Goal: Register for event/course

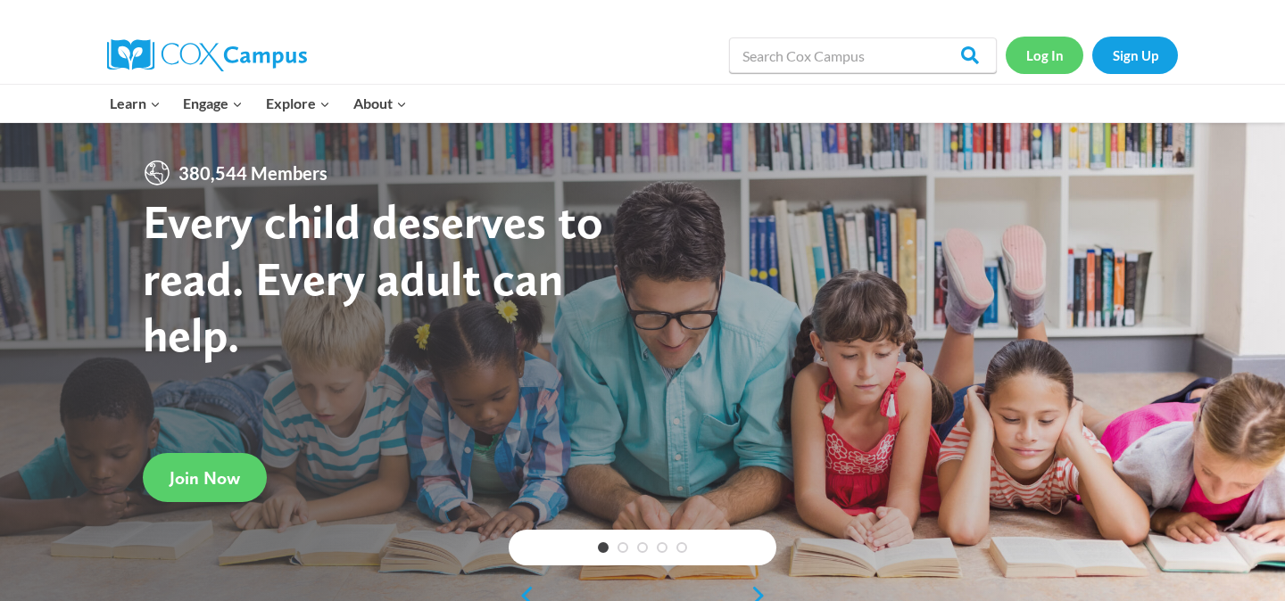
click at [1035, 45] on link "Log In" at bounding box center [1045, 55] width 78 height 37
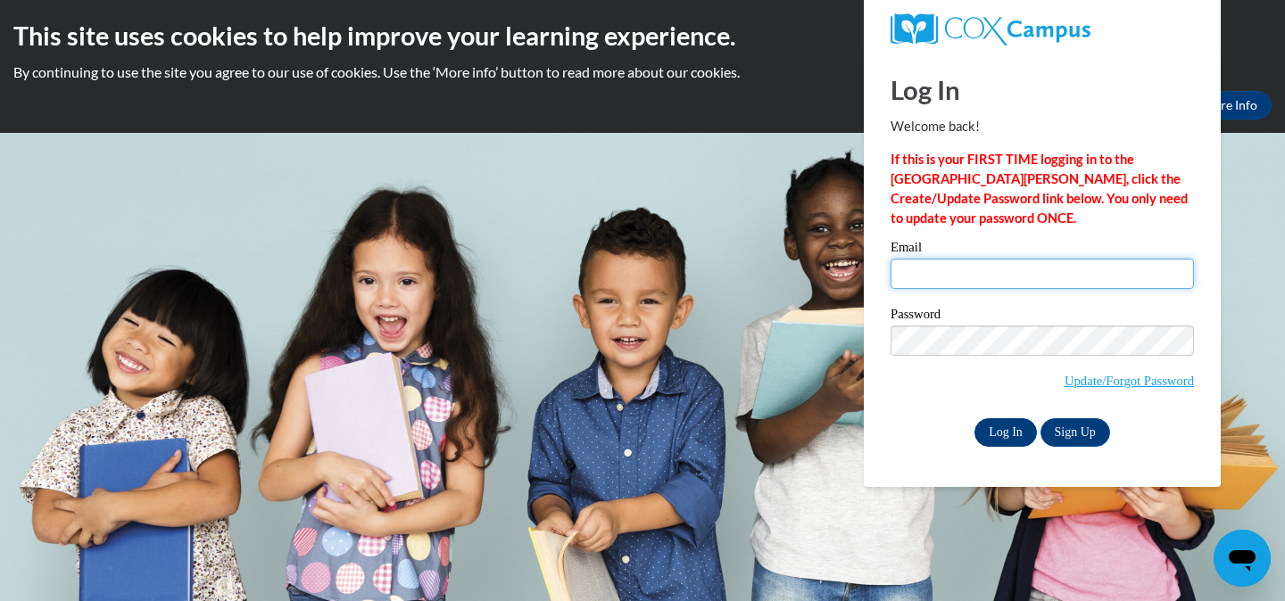
type input "dwood@sasd.net"
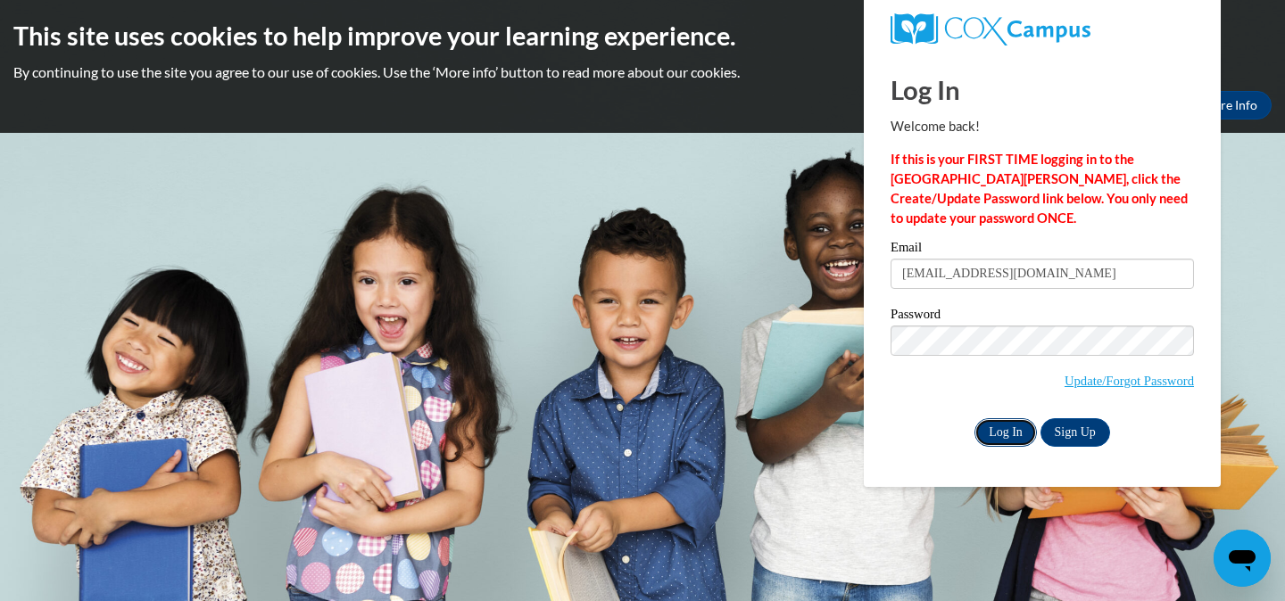
click at [1001, 429] on input "Log In" at bounding box center [1005, 433] width 62 height 29
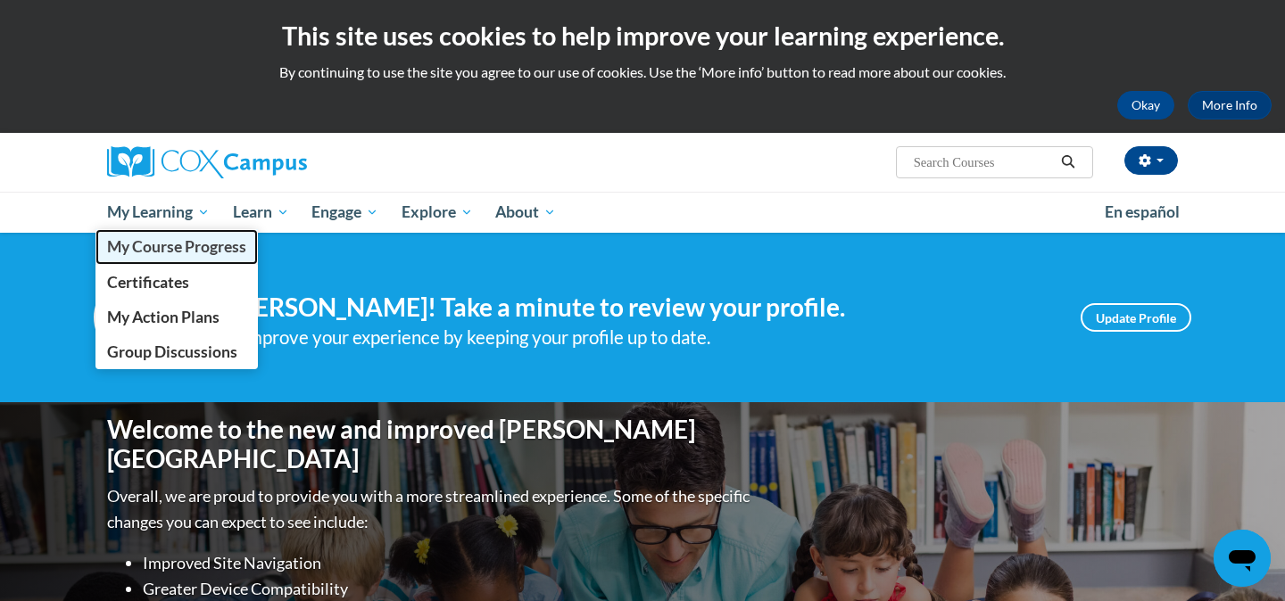
click at [136, 249] on span "My Course Progress" at bounding box center [176, 246] width 139 height 19
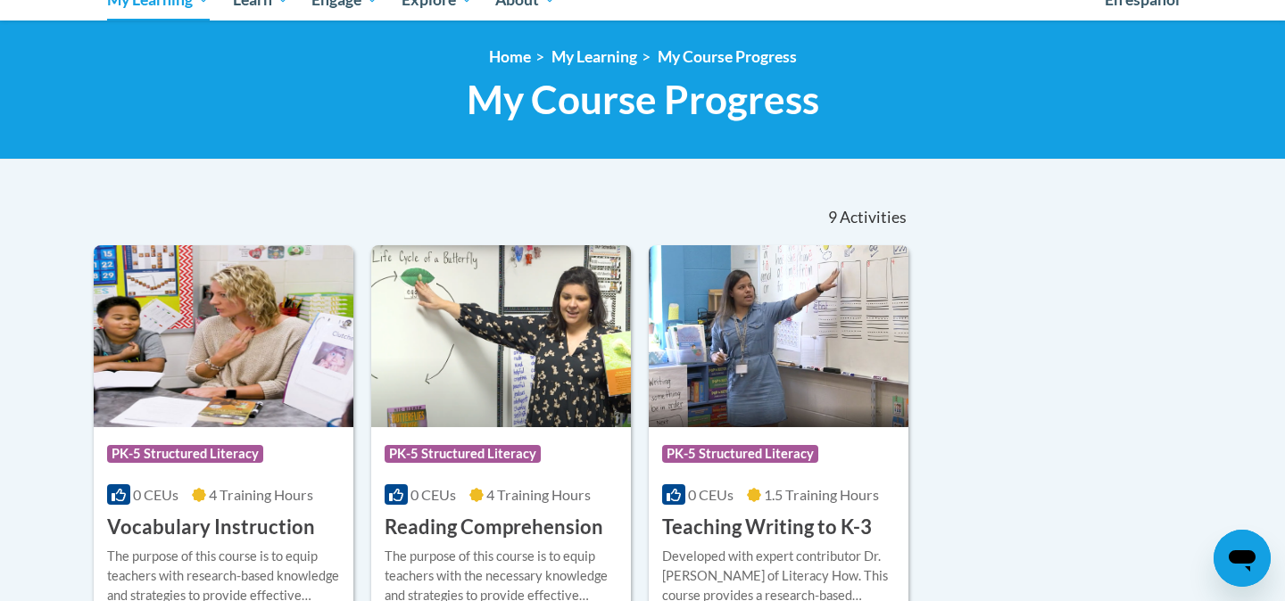
scroll to position [214, 0]
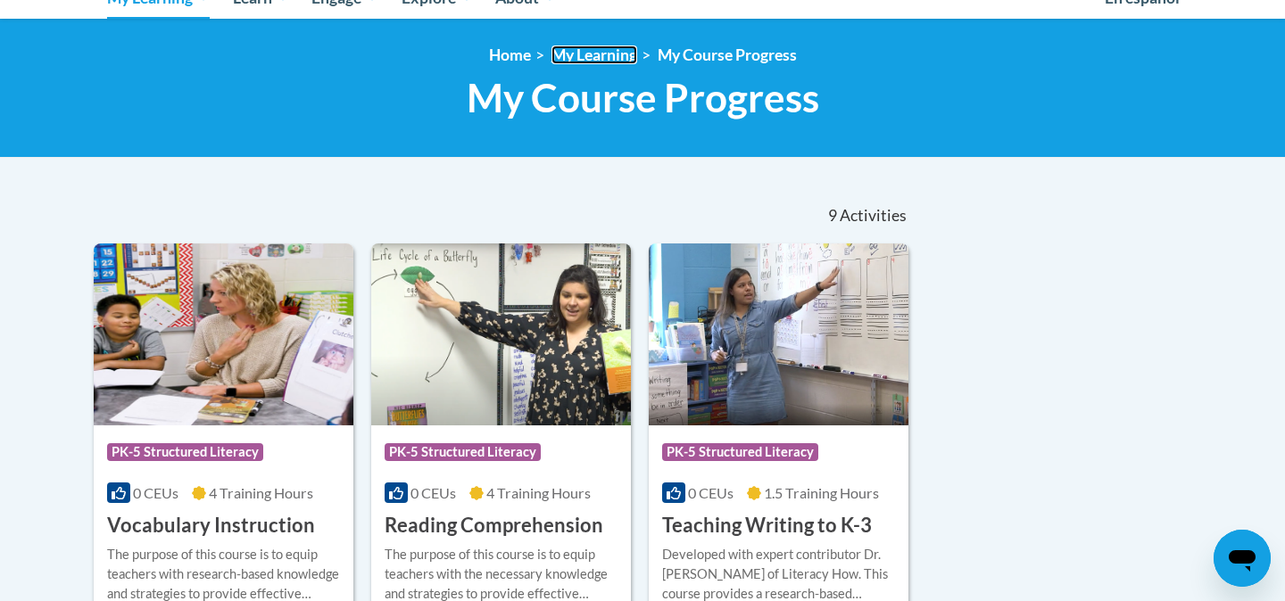
click at [578, 59] on link "My Learning" at bounding box center [594, 55] width 86 height 19
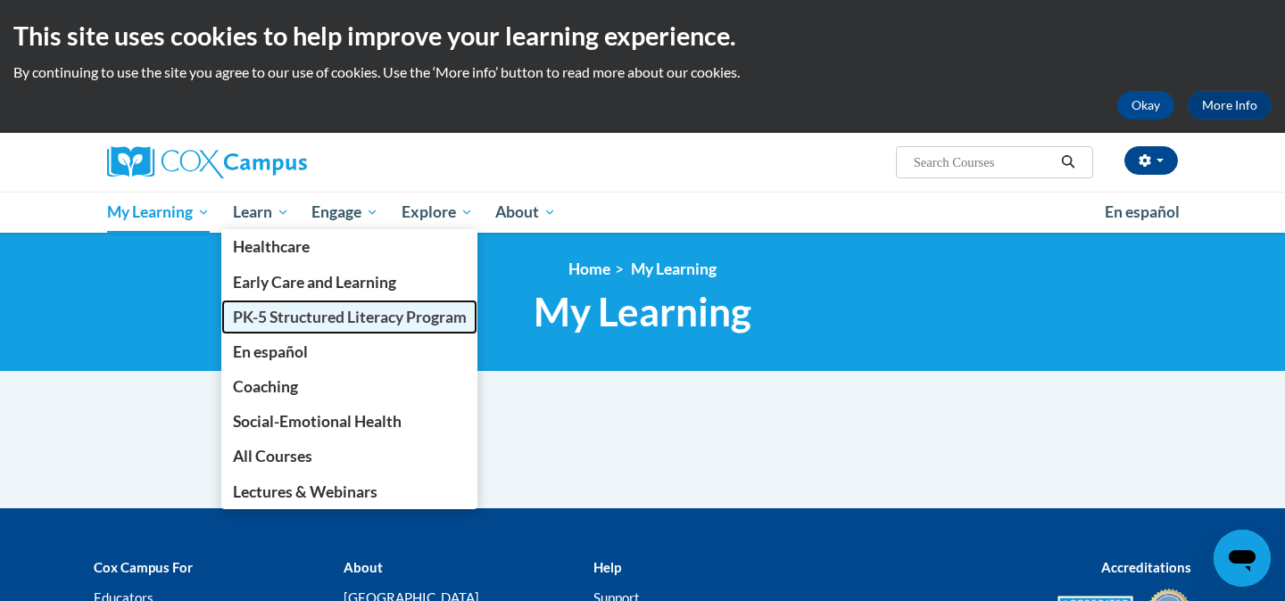
click at [262, 321] on span "PK-5 Structured Literacy Program" at bounding box center [350, 317] width 234 height 19
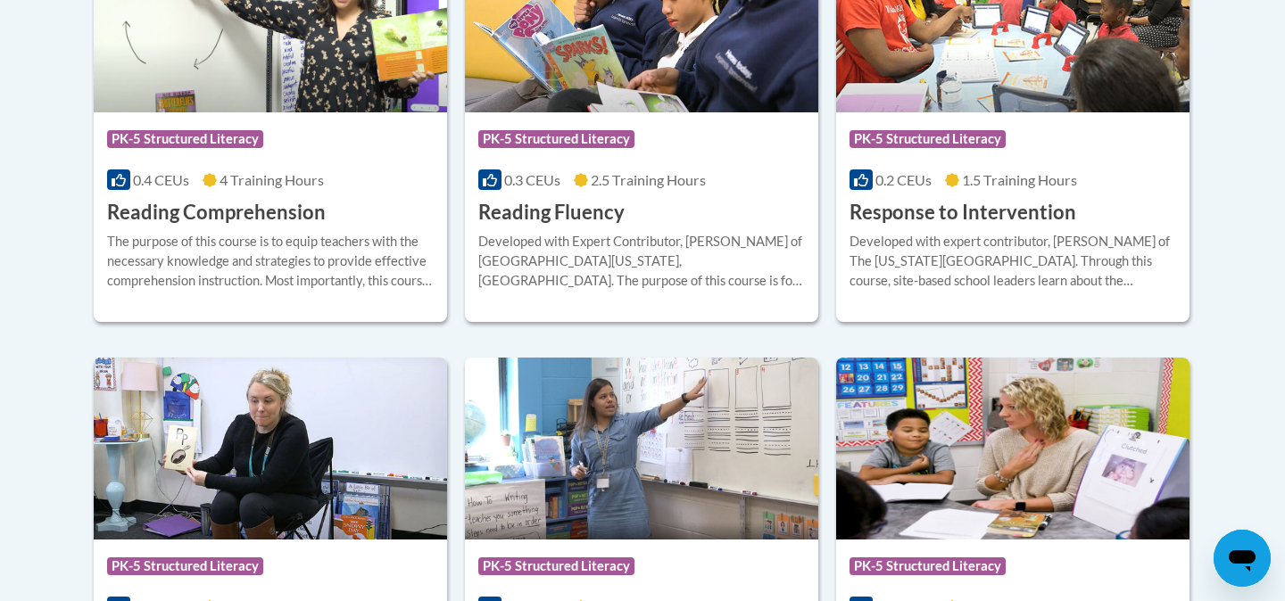
scroll to position [1791, 0]
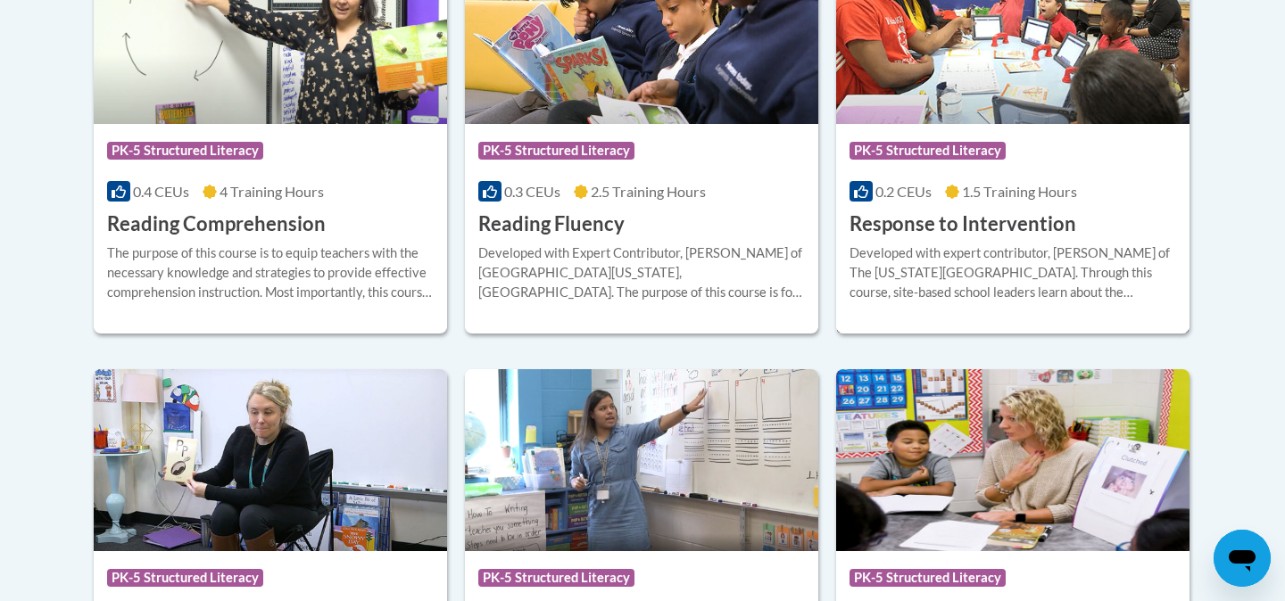
click at [918, 228] on h3 "Response to Intervention" at bounding box center [963, 225] width 227 height 28
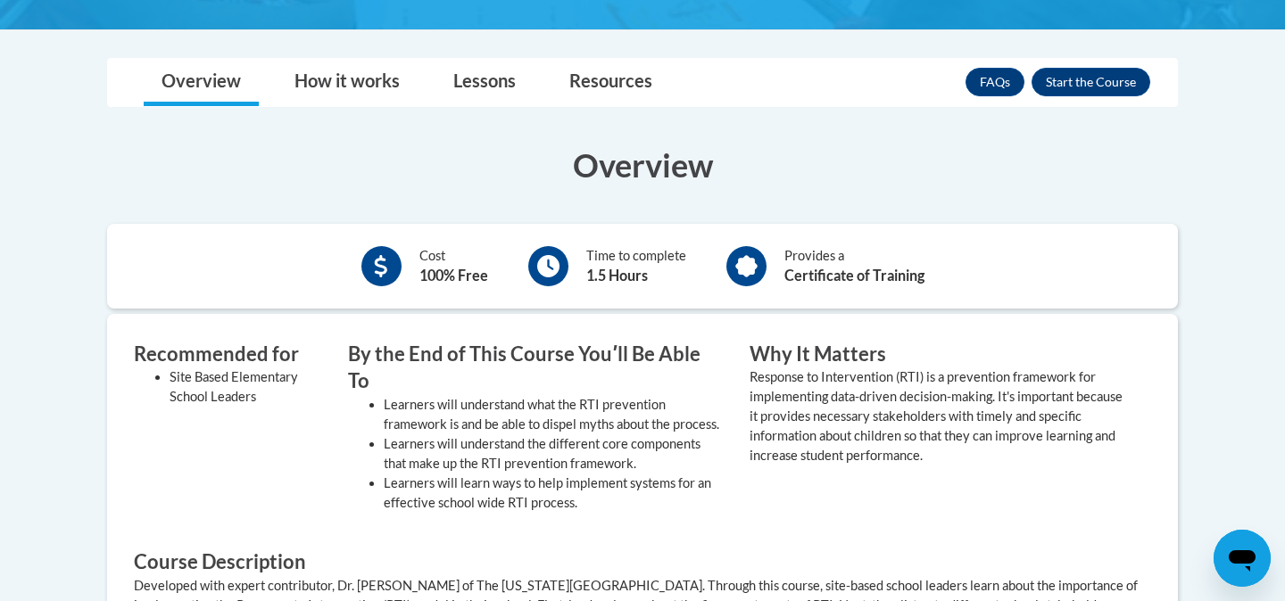
scroll to position [481, 0]
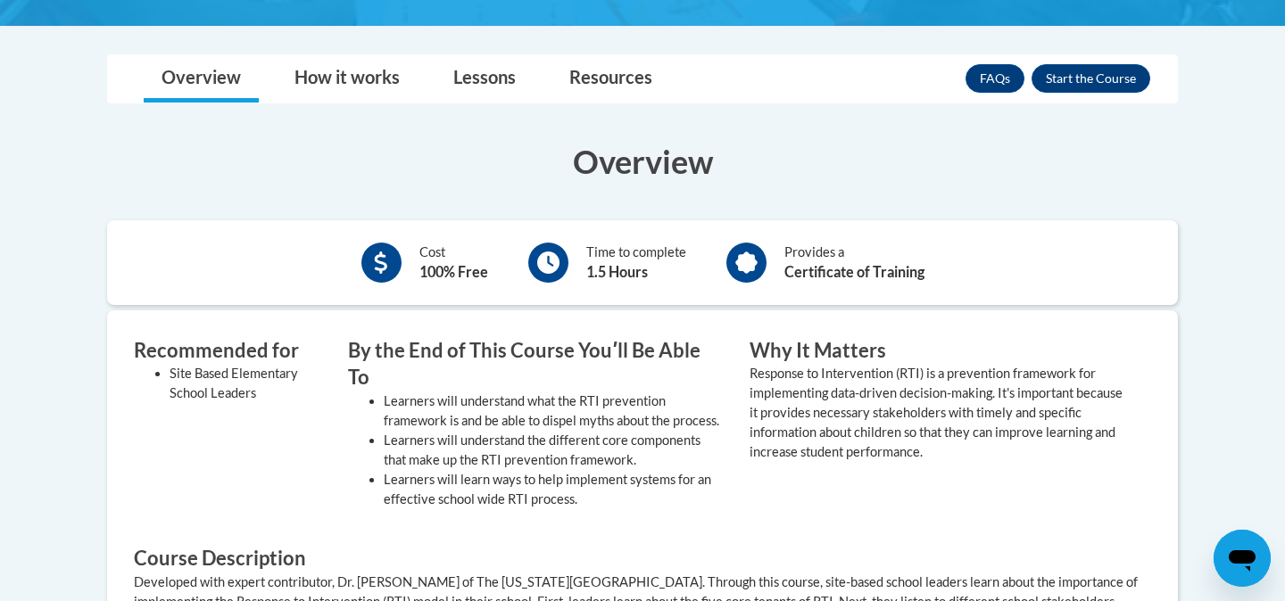
click at [1080, 97] on div "FAQs Enroll" at bounding box center [1058, 78] width 185 height 46
click at [1069, 78] on button "Enroll" at bounding box center [1091, 78] width 119 height 29
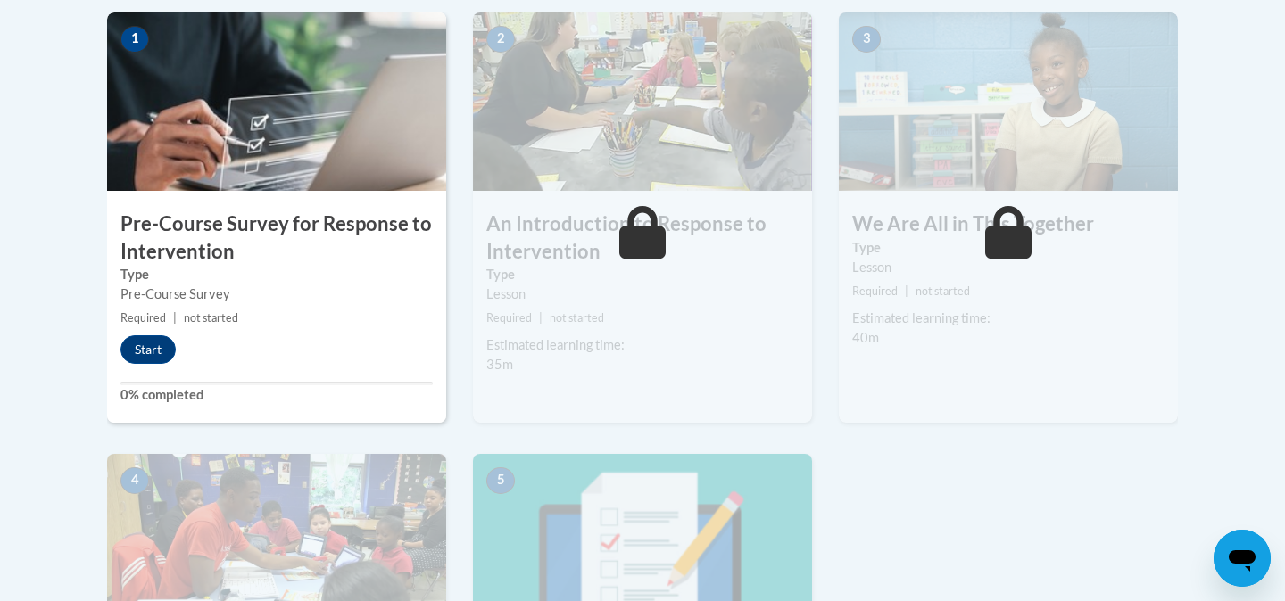
scroll to position [718, 0]
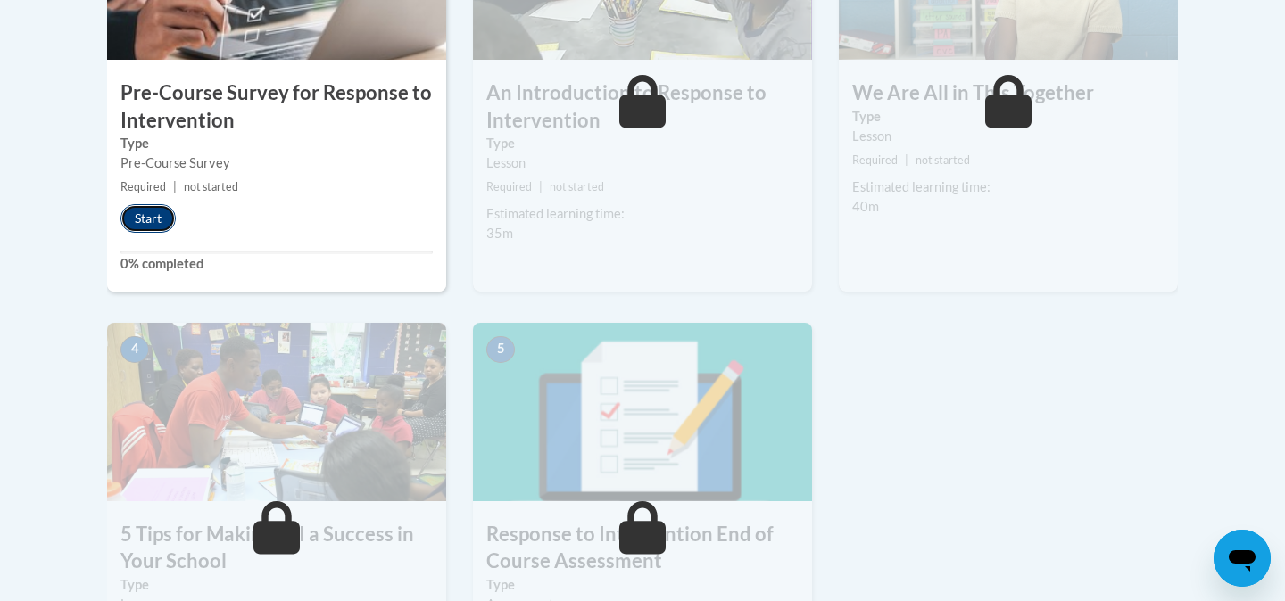
click at [138, 224] on button "Start" at bounding box center [147, 218] width 55 height 29
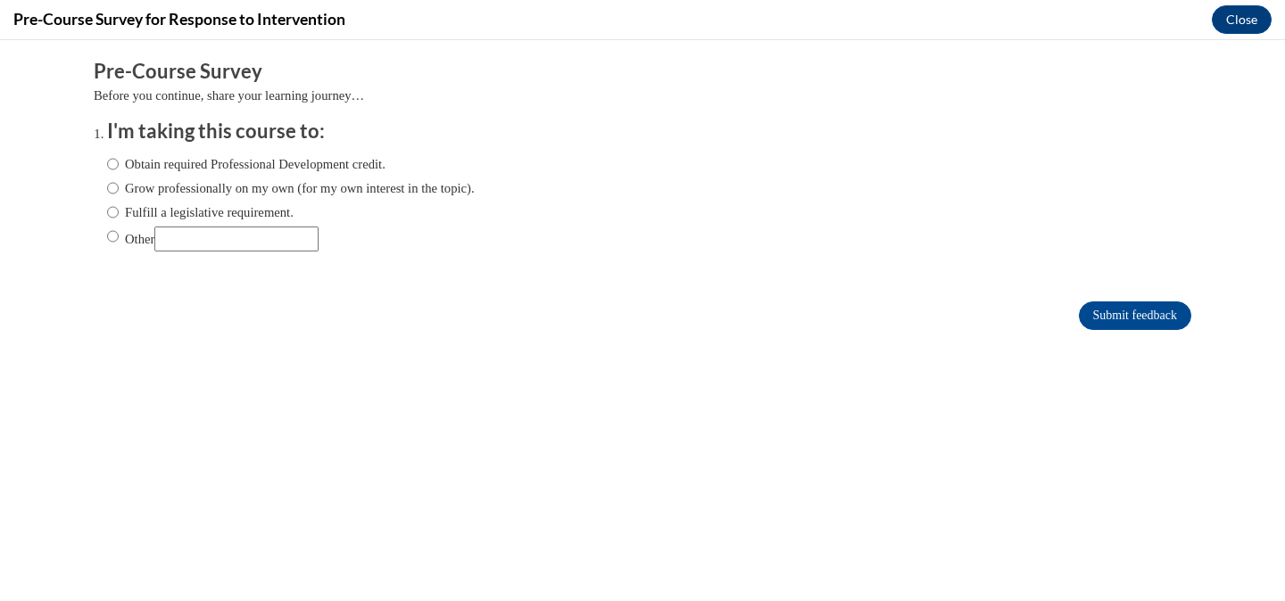
scroll to position [0, 0]
click at [117, 165] on input "Obtain required Professional Development credit." at bounding box center [113, 164] width 12 height 20
radio input "true"
click at [1106, 309] on input "Submit feedback" at bounding box center [1135, 316] width 112 height 29
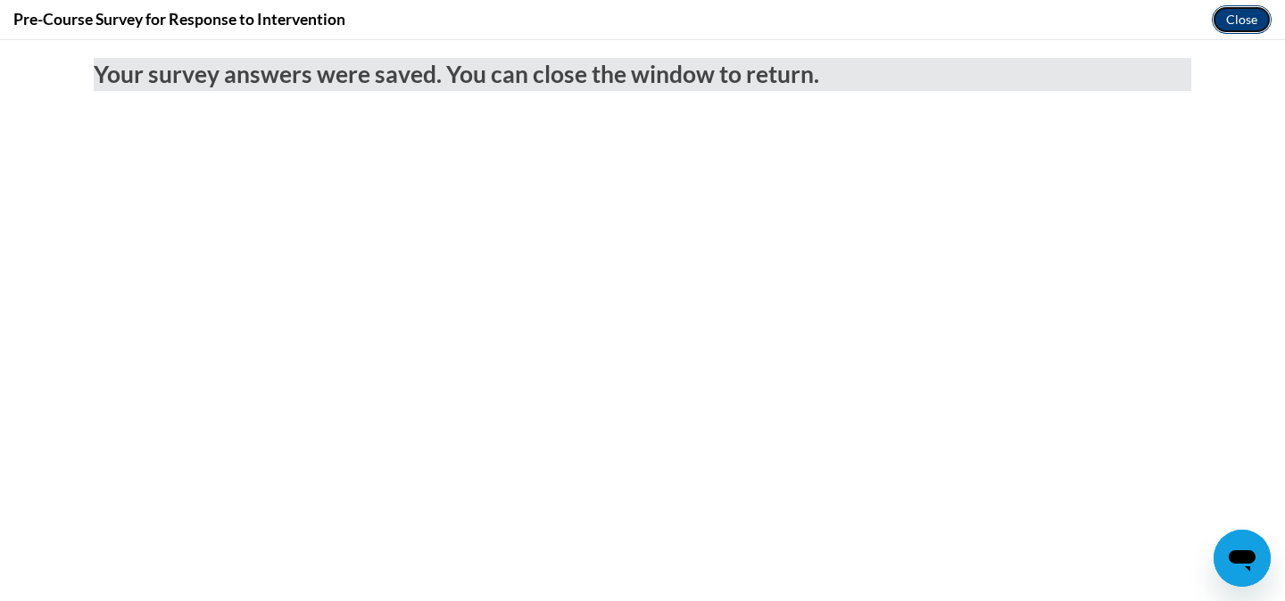
click at [1237, 15] on button "Close" at bounding box center [1242, 19] width 60 height 29
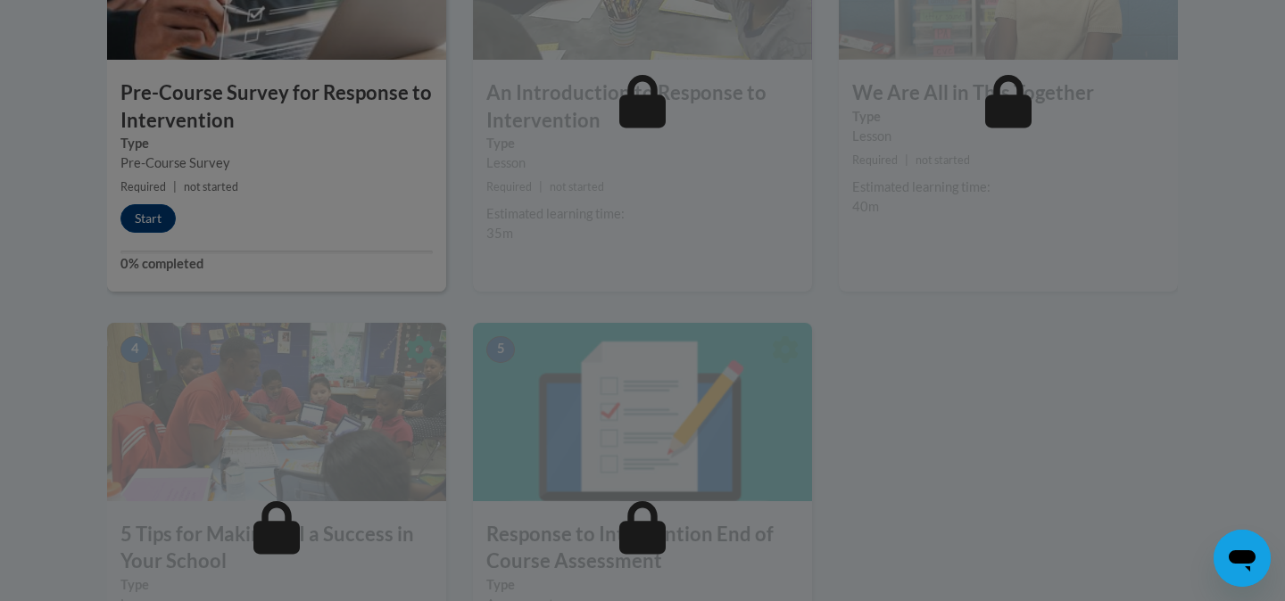
click at [161, 215] on div at bounding box center [642, 50] width 1071 height 339
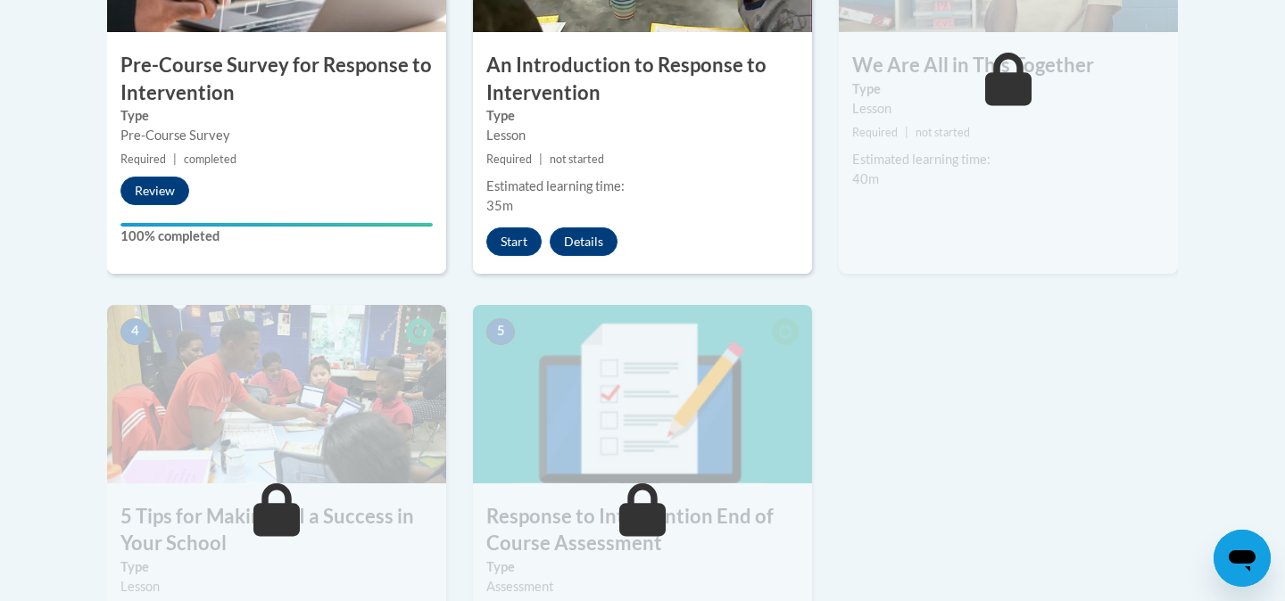
scroll to position [738, 0]
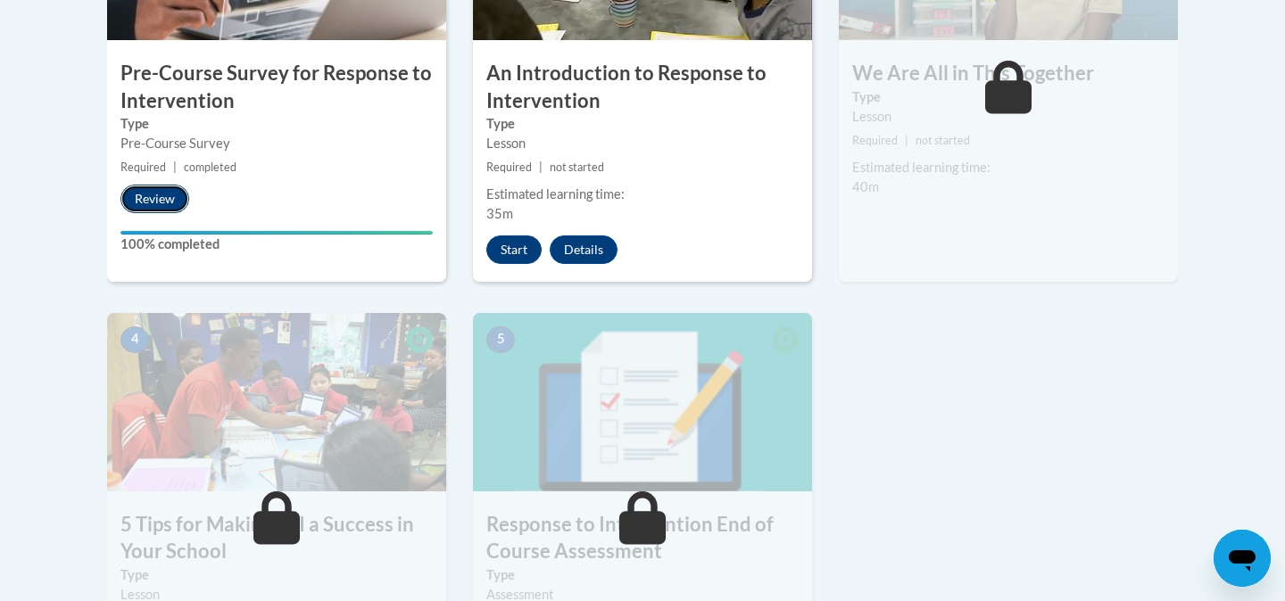
click at [150, 202] on button "Review" at bounding box center [154, 199] width 69 height 29
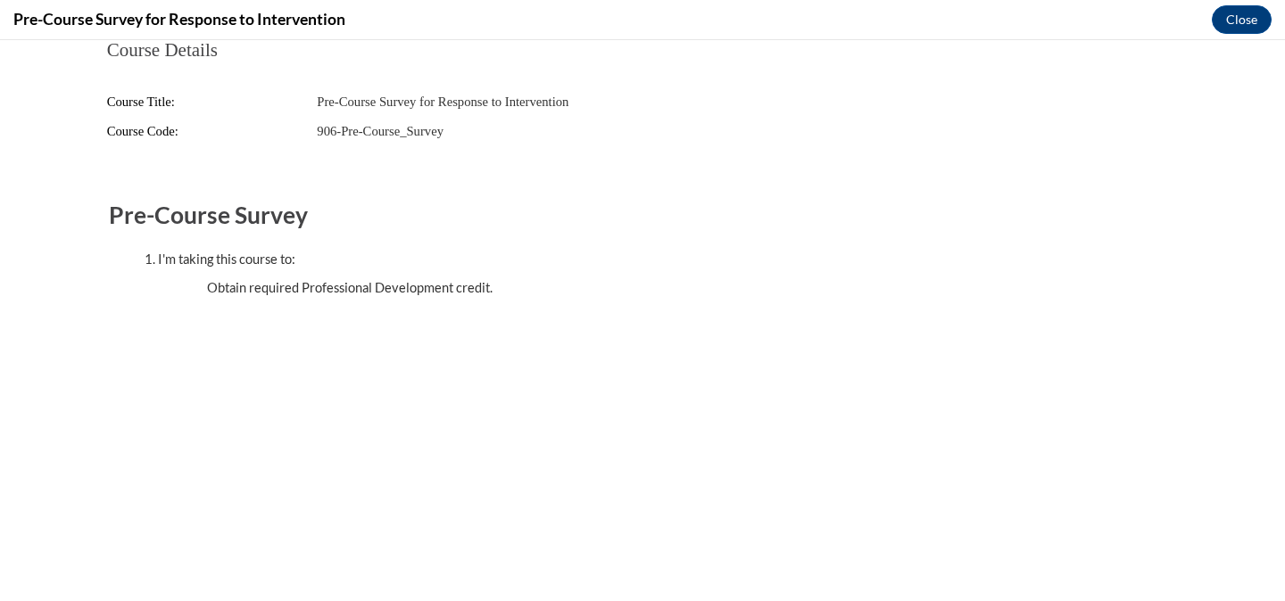
scroll to position [0, 0]
click at [1236, 20] on button "Close" at bounding box center [1242, 19] width 60 height 29
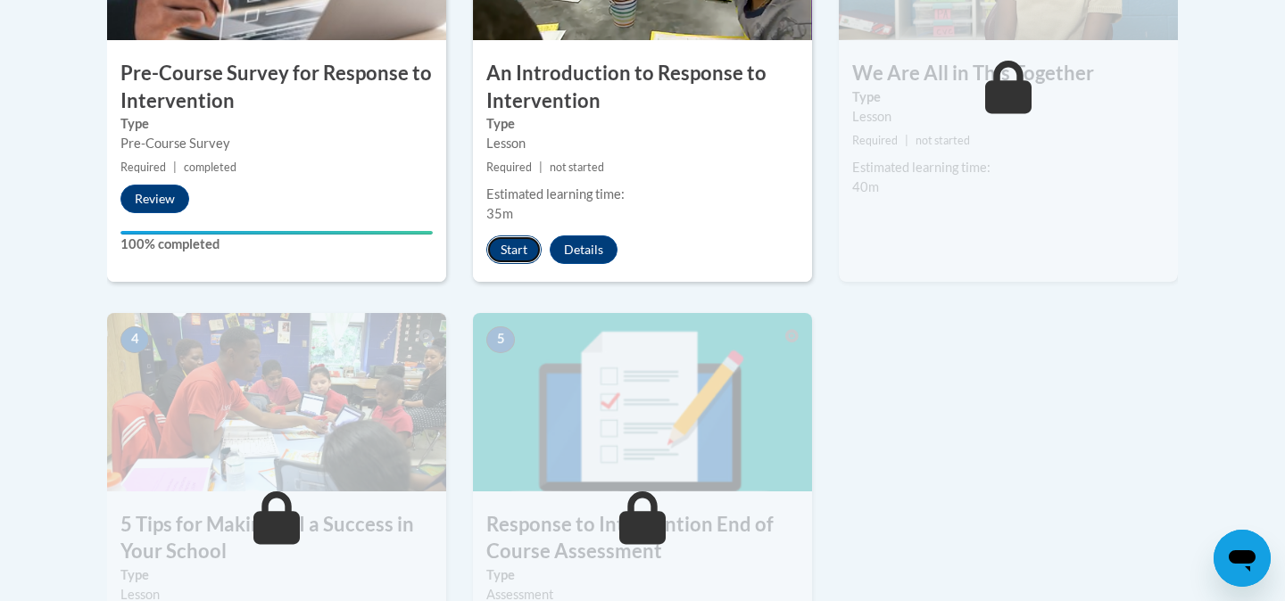
click at [505, 251] on button "Start" at bounding box center [513, 250] width 55 height 29
